Goal: Information Seeking & Learning: Understand process/instructions

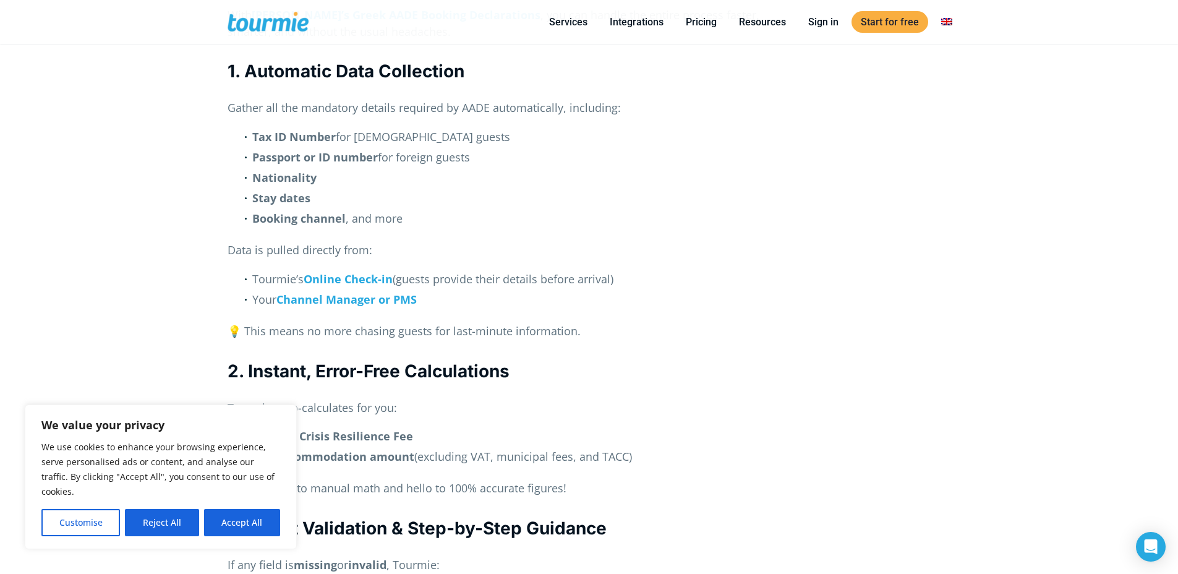
scroll to position [1136, 0]
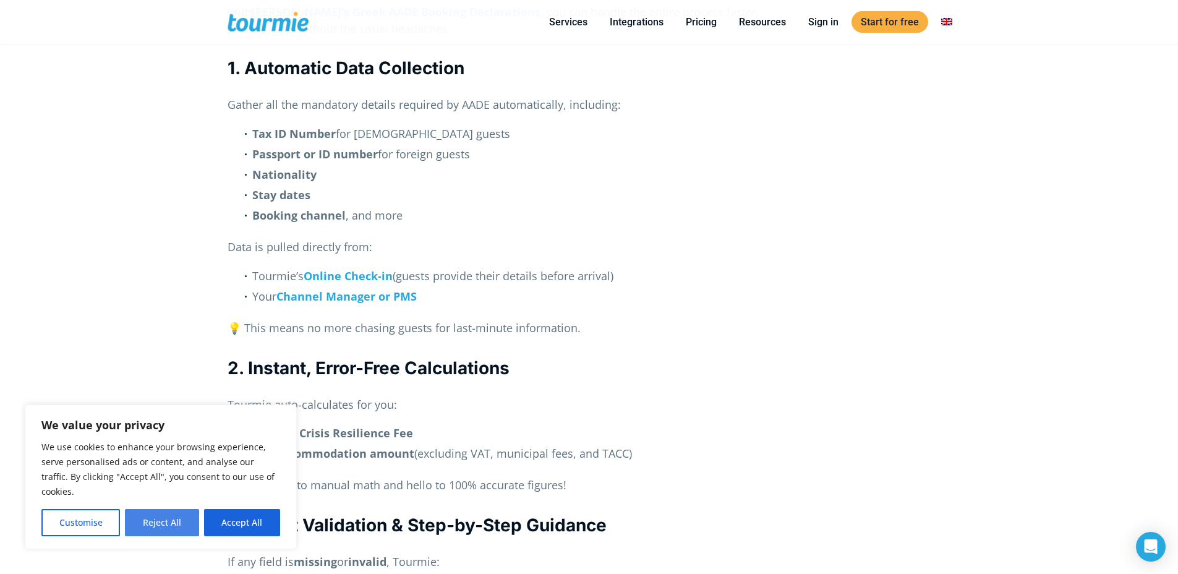
click at [172, 535] on button "Reject All" at bounding box center [162, 522] width 74 height 27
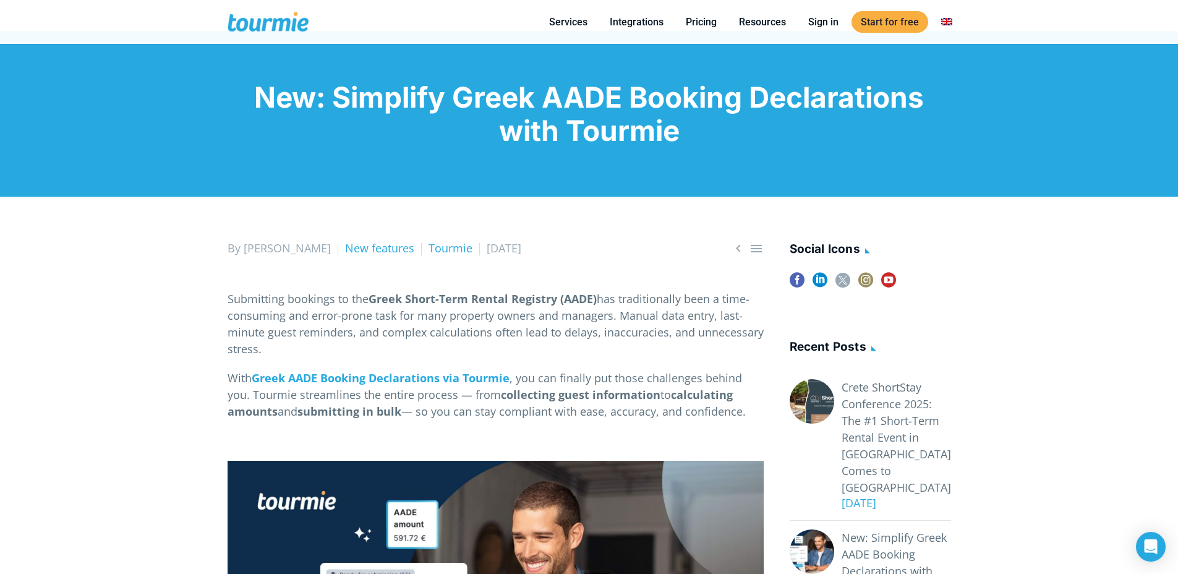
scroll to position [0, 0]
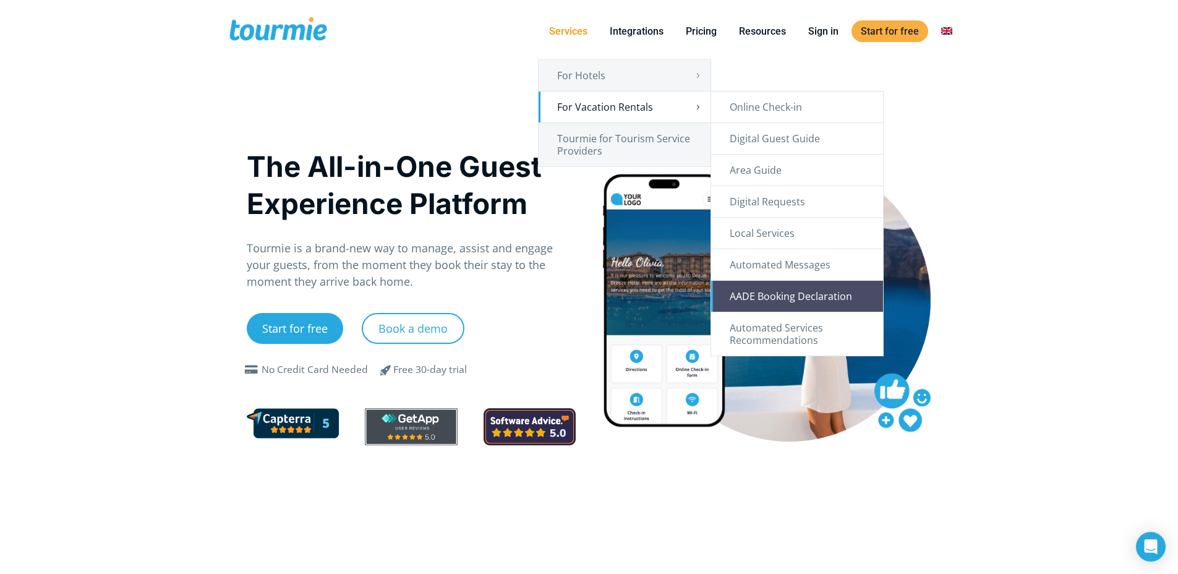
click at [826, 296] on link "AADE Booking Declaration" at bounding box center [797, 296] width 172 height 31
